Goal: Communication & Community: Answer question/provide support

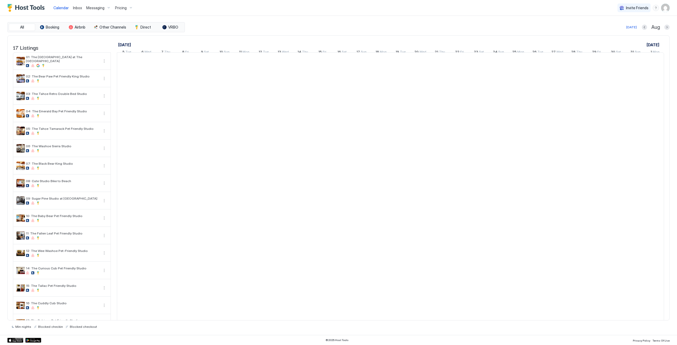
scroll to position [0, 294]
click at [96, 11] on div "Messaging" at bounding box center [98, 7] width 29 height 9
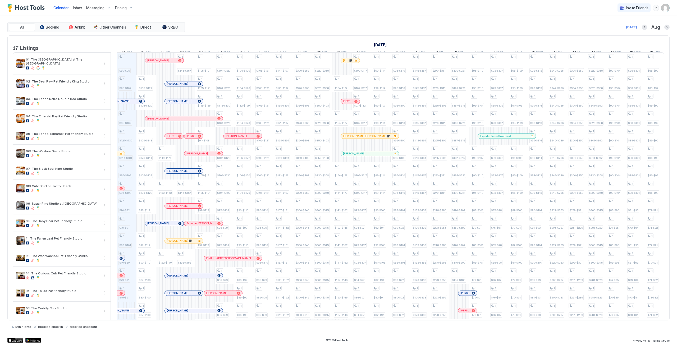
click at [96, 11] on div "Messaging" at bounding box center [98, 7] width 29 height 9
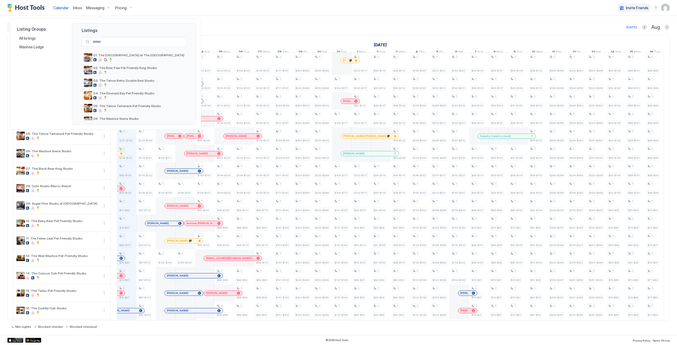
click at [78, 7] on div at bounding box center [338, 172] width 677 height 345
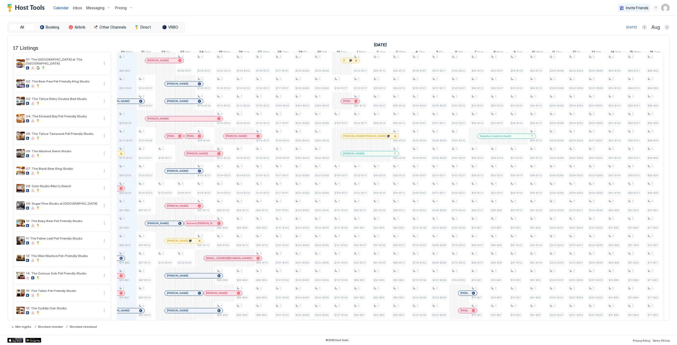
click at [79, 7] on span "Inbox" at bounding box center [77, 8] width 9 height 4
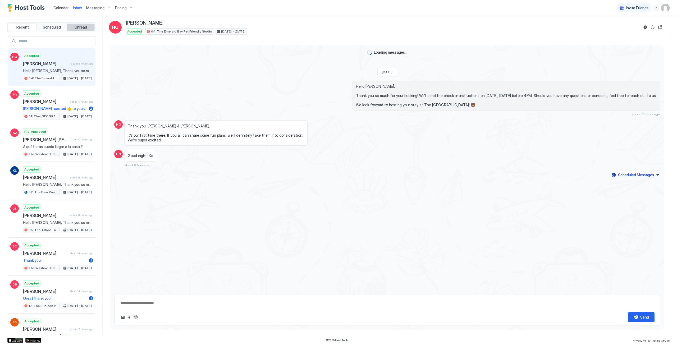
type textarea "*"
